Goal: Navigation & Orientation: Understand site structure

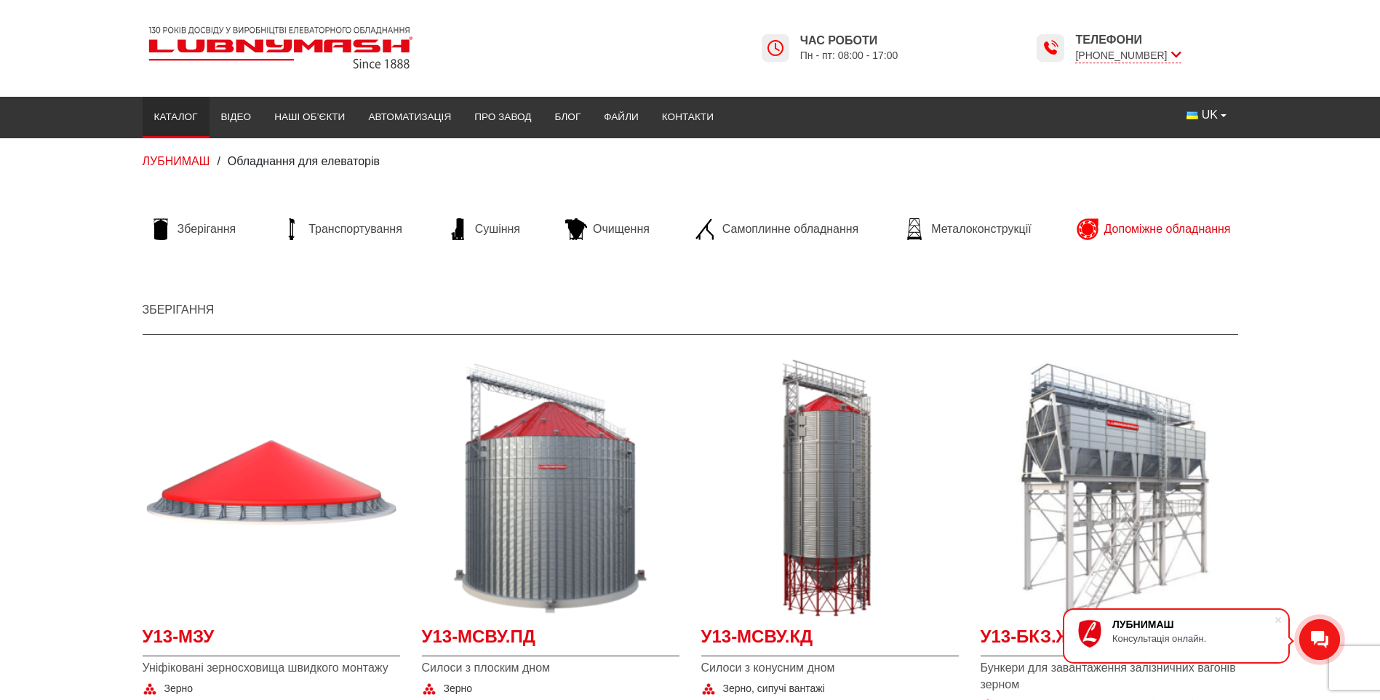
click at [1119, 232] on span "Допоміжне обладнання" at bounding box center [1167, 229] width 127 height 16
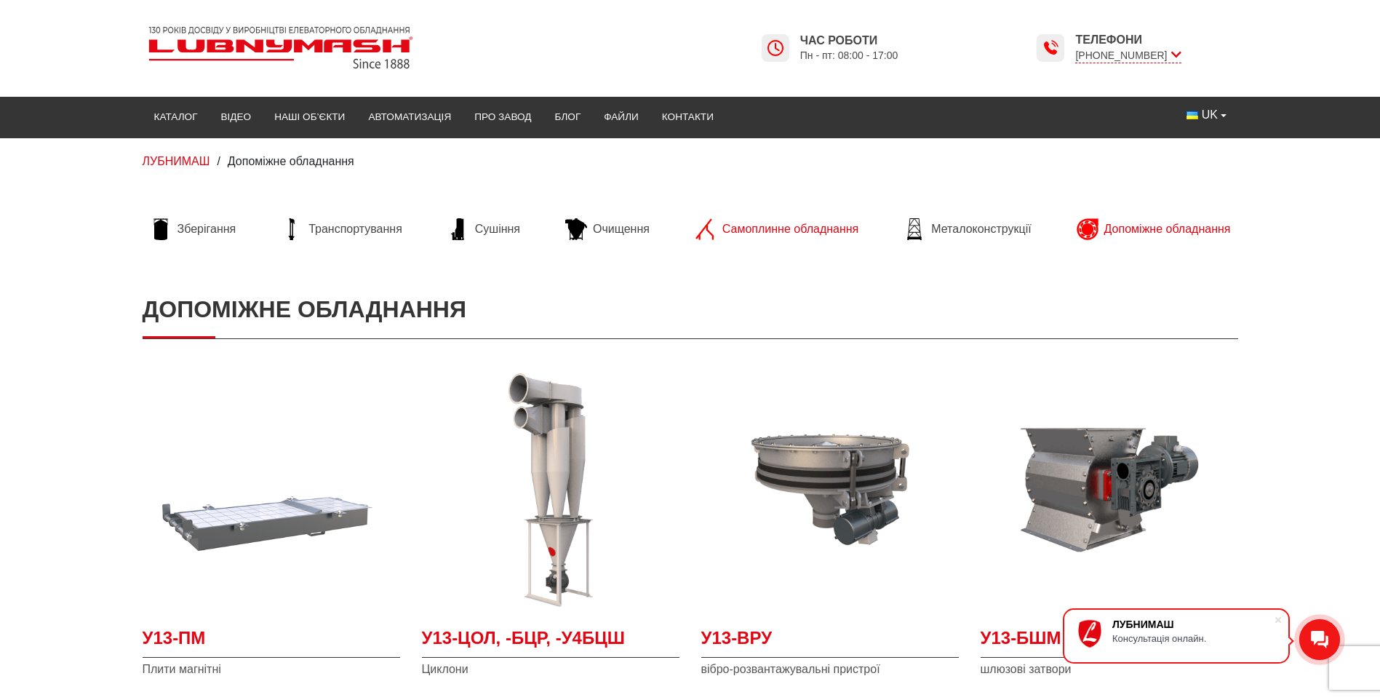
click at [796, 224] on span "Самоплинне обладнання" at bounding box center [790, 229] width 136 height 16
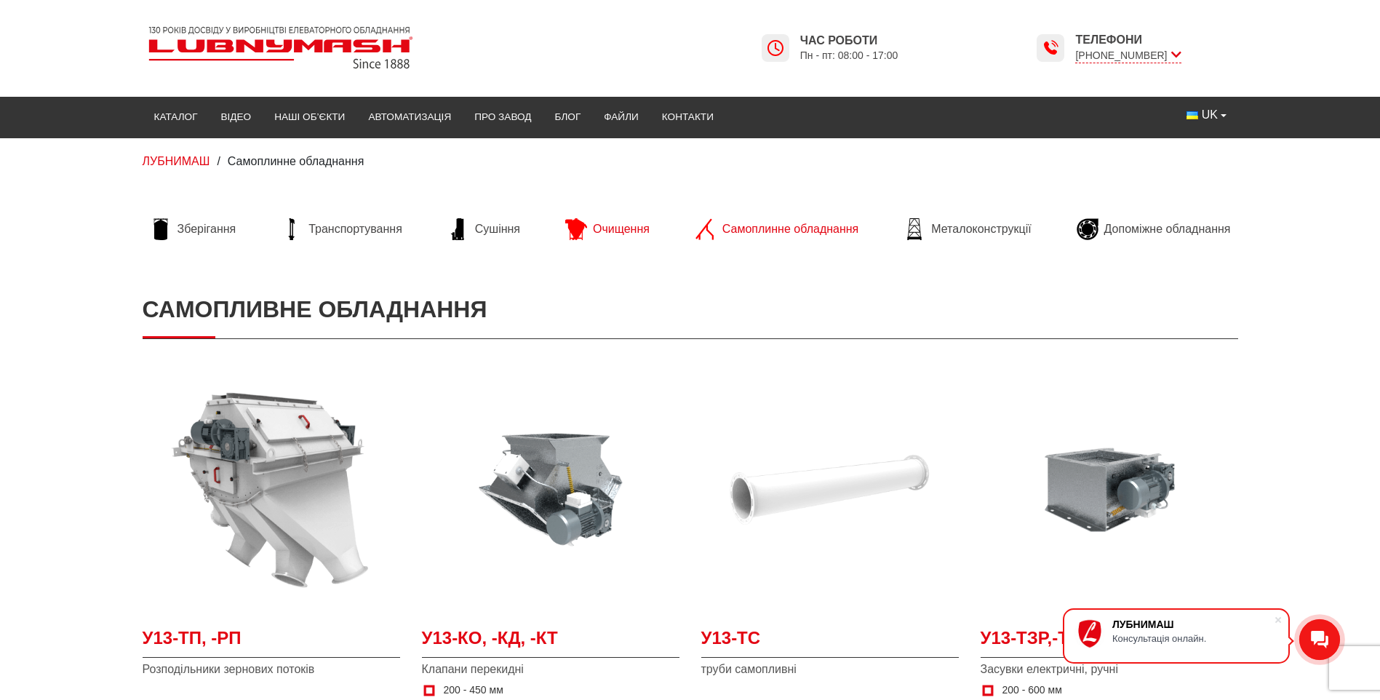
click at [605, 230] on span "Очищення" at bounding box center [621, 229] width 57 height 16
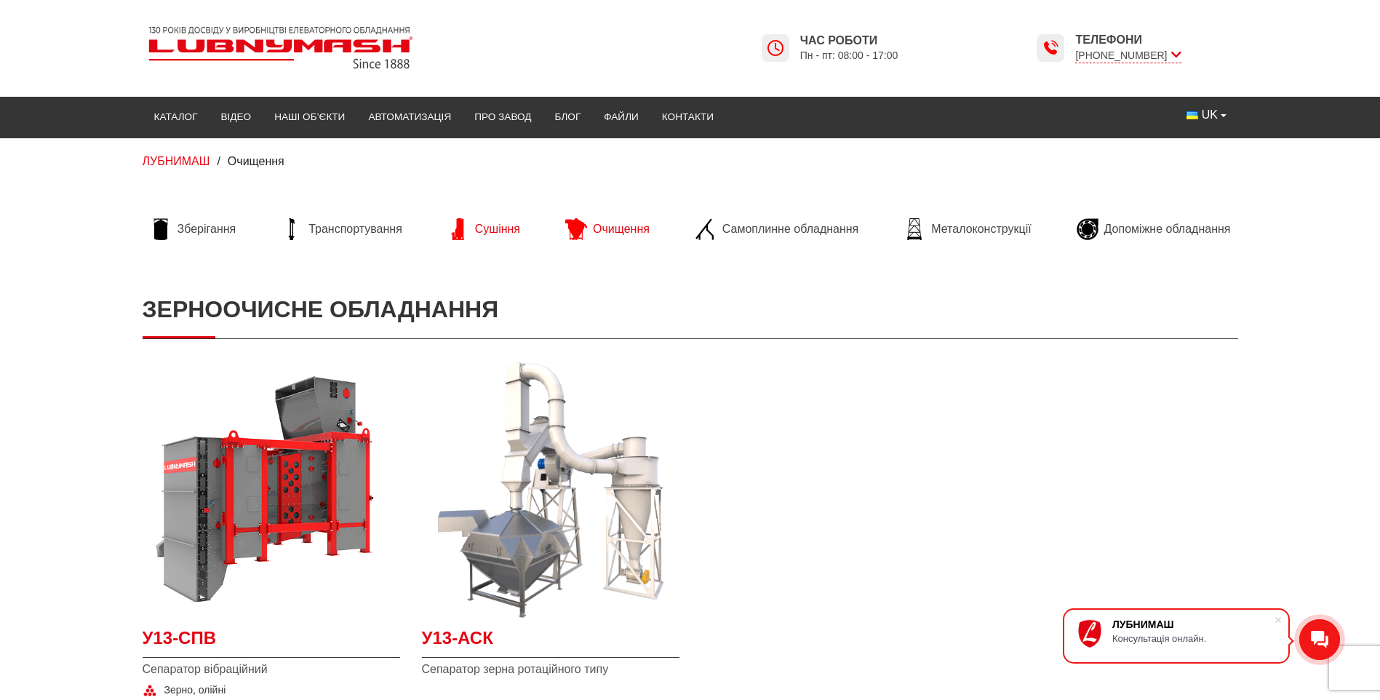
click at [503, 228] on span "Сушіння" at bounding box center [497, 229] width 45 height 16
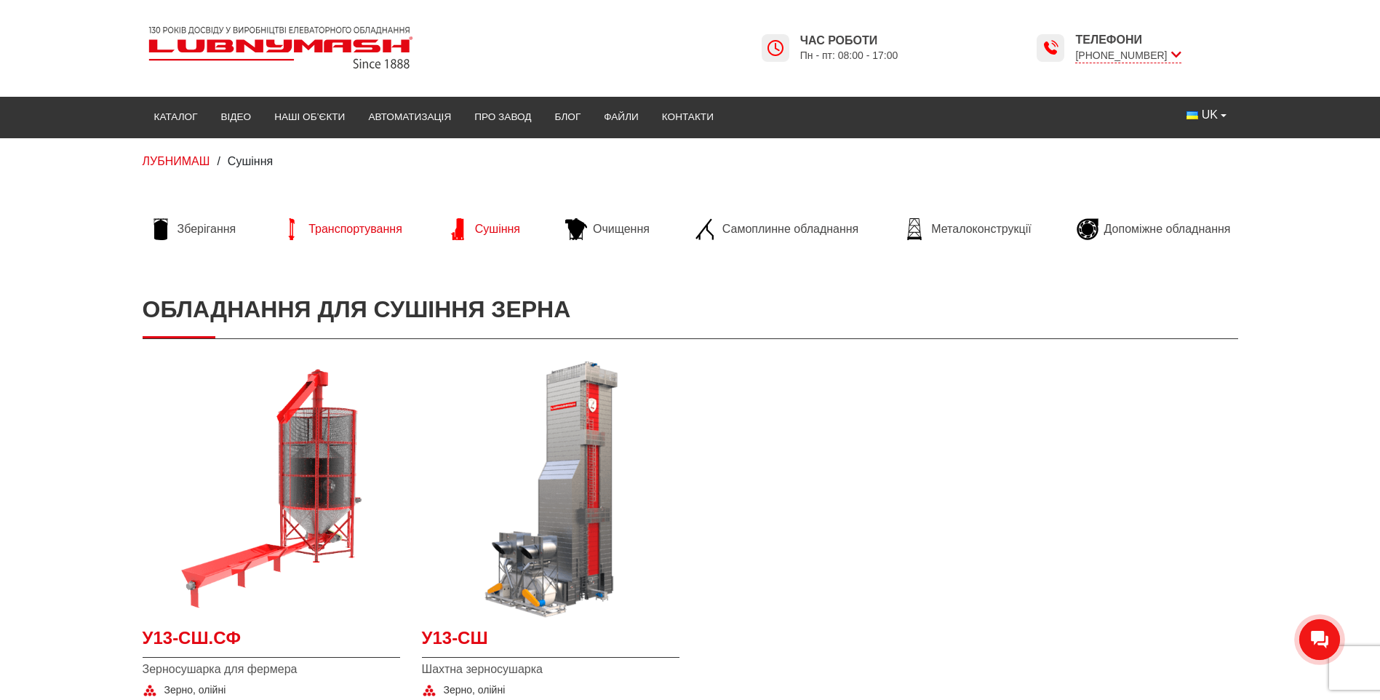
click at [350, 223] on span "Транспортування" at bounding box center [355, 229] width 94 height 16
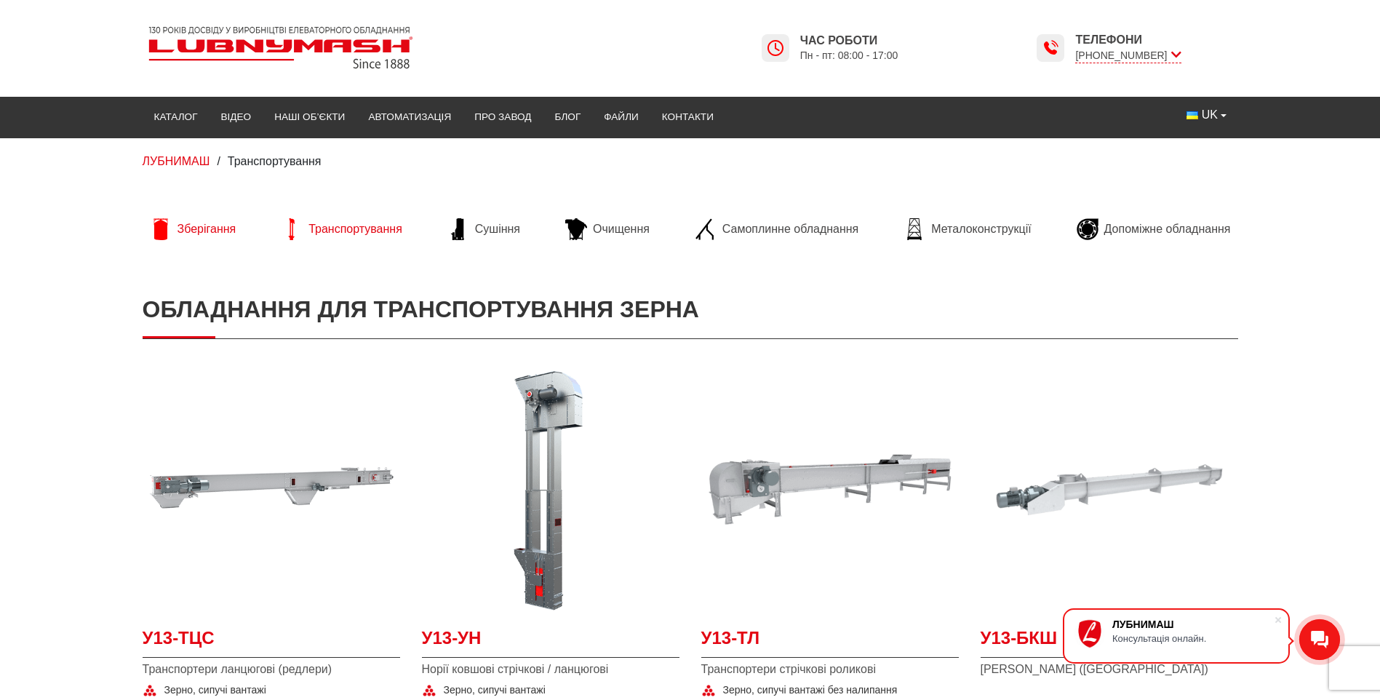
click at [201, 231] on span "Зберігання" at bounding box center [206, 229] width 59 height 16
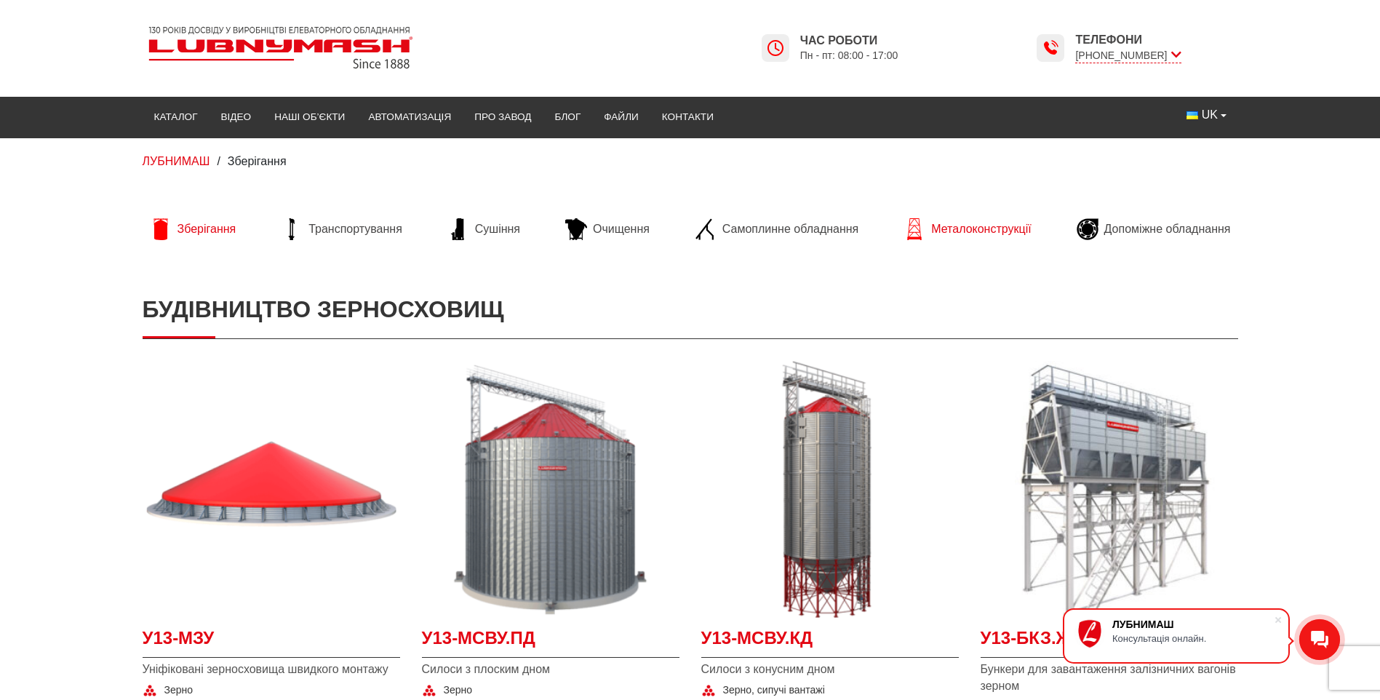
click at [976, 228] on span "Металоконструкції" at bounding box center [981, 229] width 100 height 16
